Goal: Navigation & Orientation: Find specific page/section

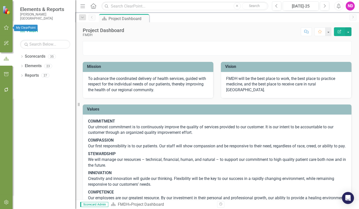
click at [7, 27] on icon "button" at bounding box center [6, 27] width 5 height 5
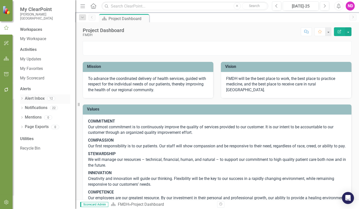
click at [40, 98] on link "Alert Inbox" at bounding box center [35, 99] width 20 height 6
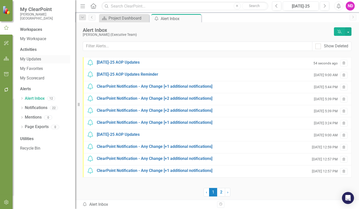
click at [29, 57] on link "My Updates" at bounding box center [45, 59] width 50 height 6
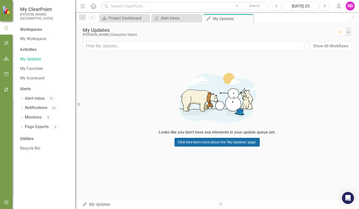
click at [184, 141] on link "Click here learn more about the "My Updates" page." at bounding box center [217, 142] width 85 height 9
click at [28, 99] on link "Alert Inbox" at bounding box center [35, 99] width 20 height 6
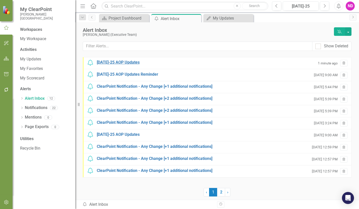
click at [110, 62] on div "[DATE]-25 AOP Updates" at bounding box center [118, 63] width 43 height 6
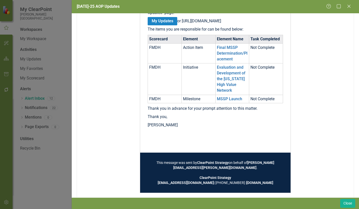
scroll to position [125, 0]
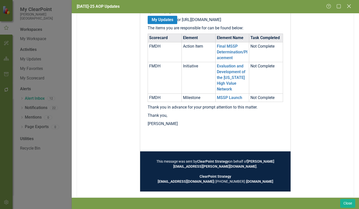
click at [350, 8] on icon at bounding box center [349, 6] width 4 height 4
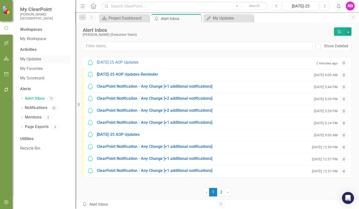
click at [31, 58] on link "My Updates" at bounding box center [45, 59] width 50 height 6
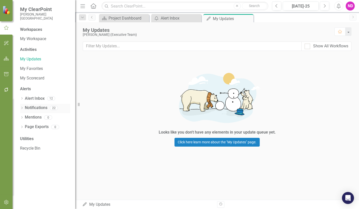
click at [31, 107] on link "Notifications" at bounding box center [36, 108] width 23 height 6
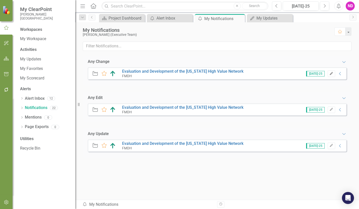
click at [331, 74] on icon "button" at bounding box center [331, 73] width 3 height 3
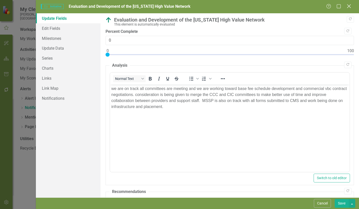
click at [348, 6] on icon "Close" at bounding box center [349, 6] width 6 height 5
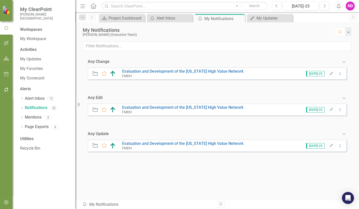
click at [94, 73] on icon "Initiative" at bounding box center [95, 73] width 7 height 5
click at [95, 74] on icon "Initiative" at bounding box center [95, 73] width 7 height 5
click at [340, 72] on div "[DATE]-25 Edit Collapse" at bounding box center [322, 73] width 40 height 7
click at [340, 73] on icon "Collapse" at bounding box center [340, 74] width 5 height 4
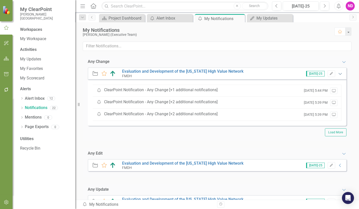
click at [340, 73] on div "Initiative Favorite Evaluation and Development of the [US_STATE] High Value Net…" at bounding box center [217, 73] width 259 height 12
click at [33, 109] on link "Notifications" at bounding box center [36, 108] width 23 height 6
click at [44, 107] on link "Notifications" at bounding box center [36, 108] width 23 height 6
